Goal: Find specific page/section: Find specific page/section

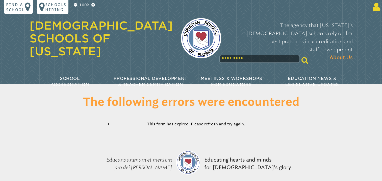
type input "**********"
click at [376, 6] on icon at bounding box center [375, 7] width 9 height 10
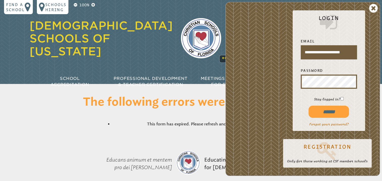
click at [328, 112] on input "******" at bounding box center [328, 112] width 40 height 12
type input "**********"
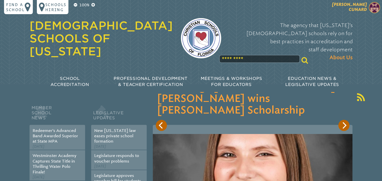
click at [375, 7] on img at bounding box center [374, 7] width 11 height 11
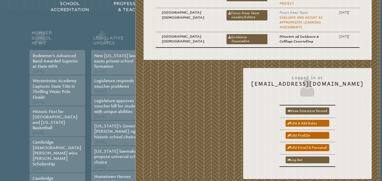
scroll to position [76, 0]
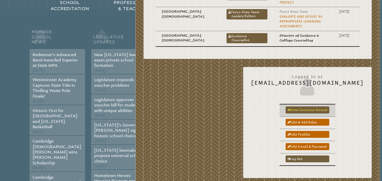
click at [313, 106] on link "View inservice record" at bounding box center [307, 109] width 44 height 7
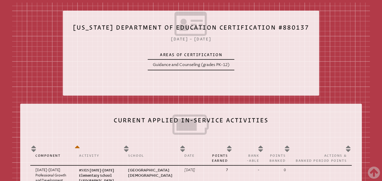
scroll to position [101, 0]
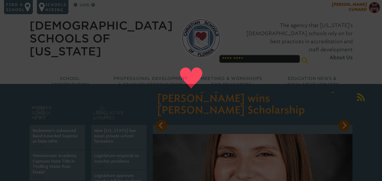
click at [376, 11] on img at bounding box center [374, 7] width 11 height 11
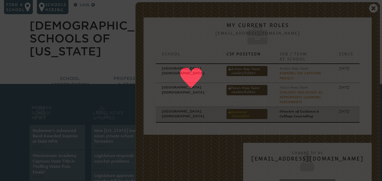
click at [250, 109] on link "Guidance Counselor" at bounding box center [246, 114] width 41 height 10
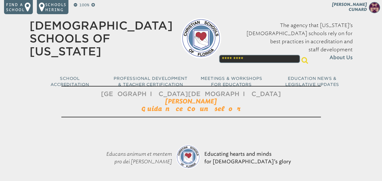
click at [218, 108] on span "Guidance Counselor" at bounding box center [190, 108] width 99 height 7
click at [227, 109] on h1 "[GEOGRAPHIC_DATA][DEMOGRAPHIC_DATA] [PERSON_NAME] Guidance Counselor" at bounding box center [190, 101] width 259 height 31
click at [224, 108] on h1 "[GEOGRAPHIC_DATA][DEMOGRAPHIC_DATA] [PERSON_NAME] Guidance Counselor" at bounding box center [190, 101] width 259 height 31
click at [162, 94] on span "[GEOGRAPHIC_DATA][DEMOGRAPHIC_DATA]" at bounding box center [191, 93] width 180 height 7
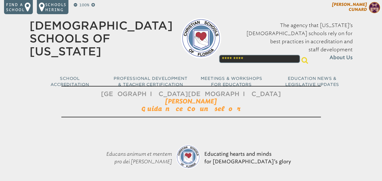
click at [374, 9] on img at bounding box center [374, 7] width 11 height 11
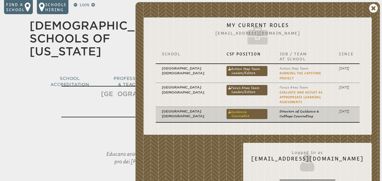
click at [229, 109] on link "Guidance Counselor" at bounding box center [246, 114] width 41 height 10
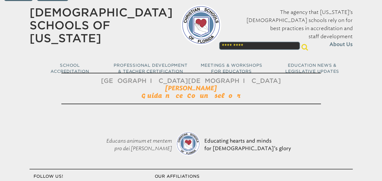
scroll to position [12, 0]
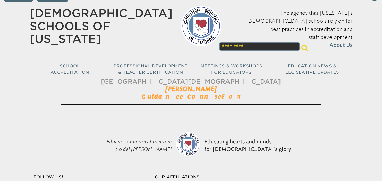
click at [233, 93] on h1 "[GEOGRAPHIC_DATA][DEMOGRAPHIC_DATA] [PERSON_NAME] Guidance Counselor" at bounding box center [190, 88] width 259 height 31
click at [232, 95] on h1 "[GEOGRAPHIC_DATA][DEMOGRAPHIC_DATA] [PERSON_NAME] Guidance Counselor" at bounding box center [190, 88] width 259 height 31
